Goal: Information Seeking & Learning: Learn about a topic

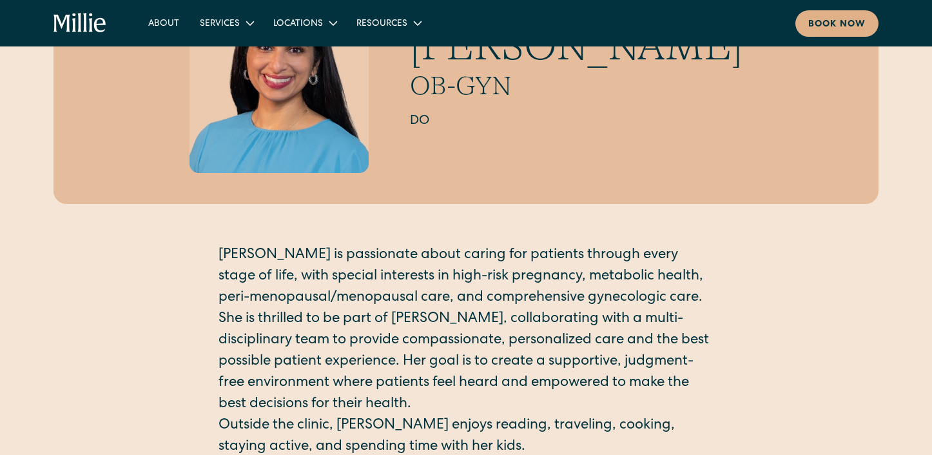
scroll to position [213, 0]
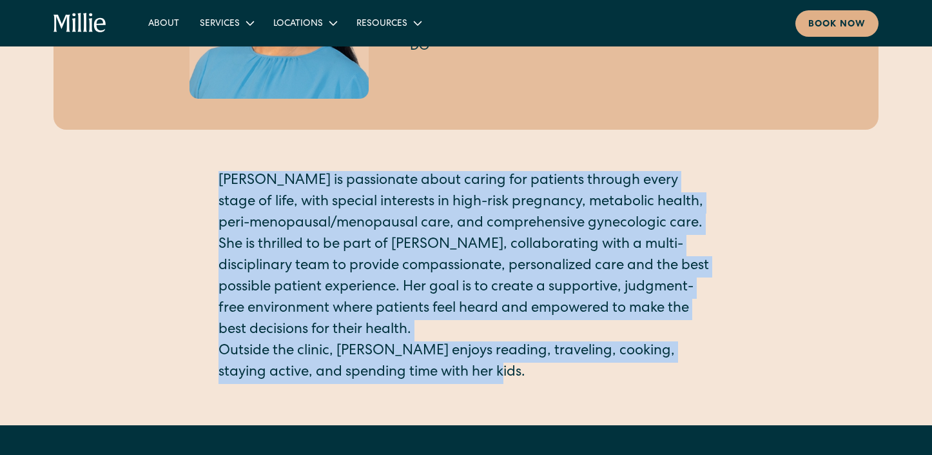
drag, startPoint x: 493, startPoint y: 382, endPoint x: 217, endPoint y: 181, distance: 341.2
click at [217, 181] on div "[PERSON_NAME] OB-GYN DO [PERSON_NAME] is passionate about caring for patients t…" at bounding box center [466, 128] width 825 height 509
copy div "[PERSON_NAME] is passionate about caring for patients through every stage of li…"
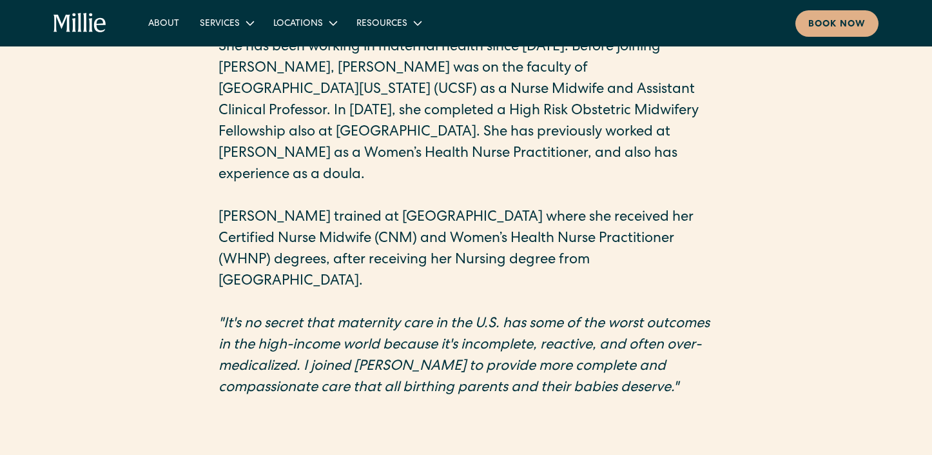
scroll to position [522, 0]
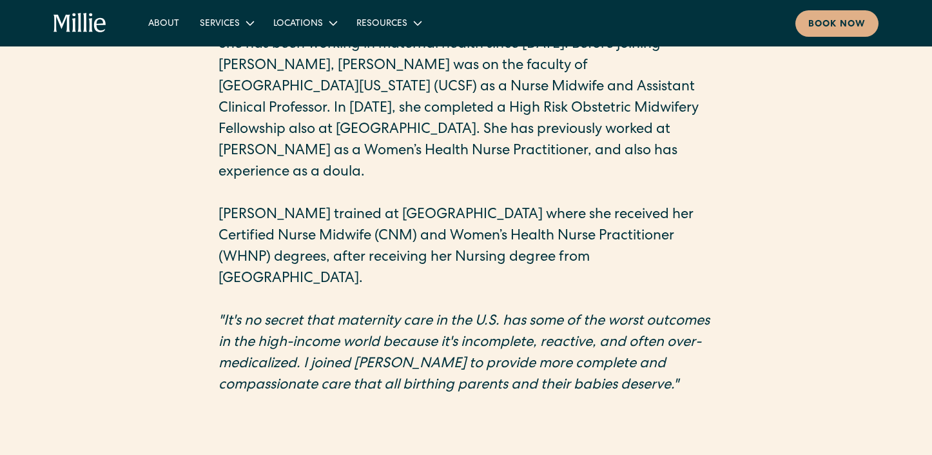
drag, startPoint x: 713, startPoint y: 349, endPoint x: 693, endPoint y: 351, distance: 20.1
click at [693, 351] on p ""It's no secret that maternity care in the U.S. has some of the worst outcomes …" at bounding box center [466, 353] width 495 height 85
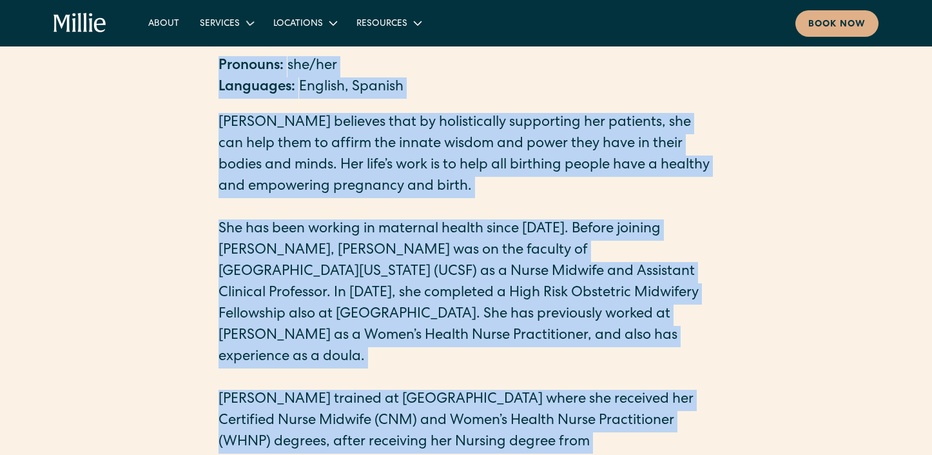
scroll to position [310, 0]
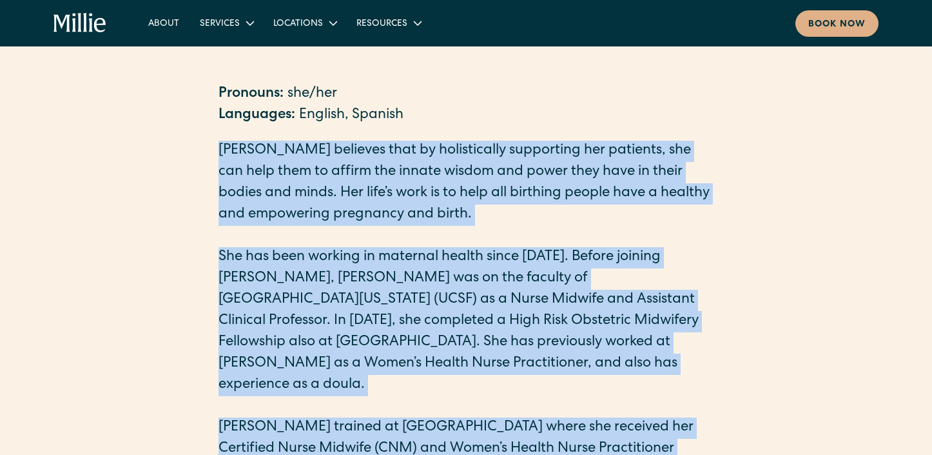
drag, startPoint x: 503, startPoint y: 239, endPoint x: 218, endPoint y: 152, distance: 298.0
click at [217, 151] on div "Pronouns: she/her Languages: English, Spanish [PERSON_NAME] believes that by ho…" at bounding box center [466, 367] width 932 height 628
copy div "[PERSON_NAME] believes that by holistically supporting her patients, she can he…"
click at [218, 152] on div "Pronouns: she/her Languages: English, Spanish [PERSON_NAME] believes that by ho…" at bounding box center [466, 367] width 932 height 628
